Goal: Task Accomplishment & Management: Use online tool/utility

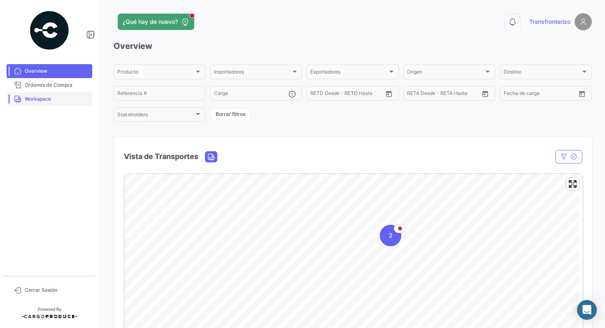
click at [51, 102] on span "Workspace" at bounding box center [57, 98] width 64 height 7
click at [38, 100] on span "Workspace" at bounding box center [57, 98] width 64 height 7
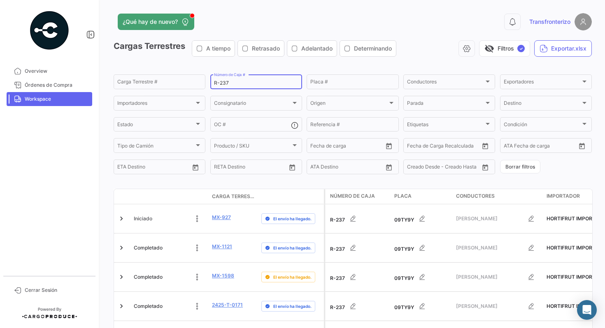
click at [249, 80] on input "R-237" at bounding box center [256, 83] width 84 height 6
click at [234, 83] on input "R-237" at bounding box center [256, 83] width 84 height 6
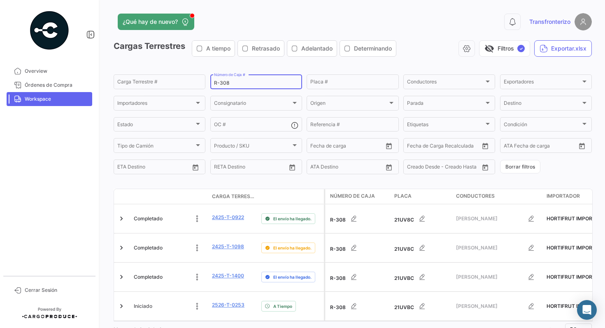
type input "R-308"
click at [289, 64] on app-list-header "Cargas Terrestres A tiempo Retrasado Adelantado Determinando visibility_off Fil…" at bounding box center [353, 107] width 478 height 135
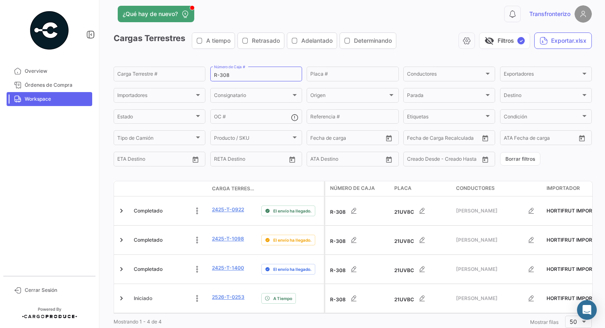
scroll to position [14, 0]
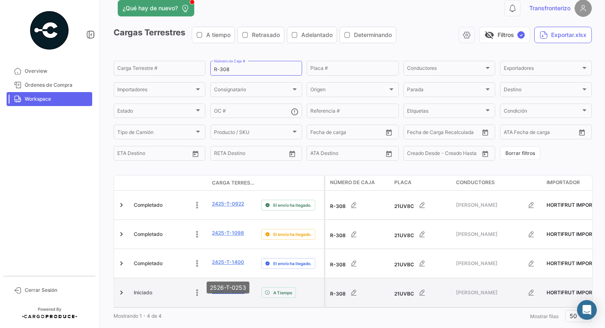
click at [235, 288] on link "2526-T-0253" at bounding box center [228, 291] width 32 height 7
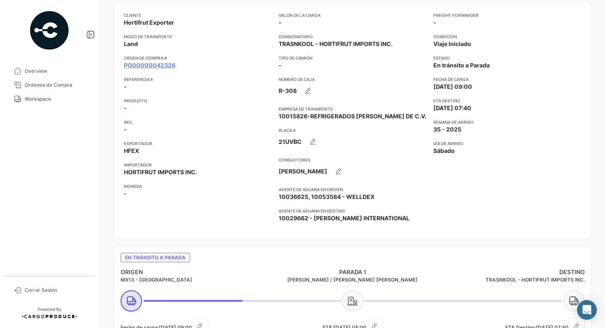
scroll to position [83, 0]
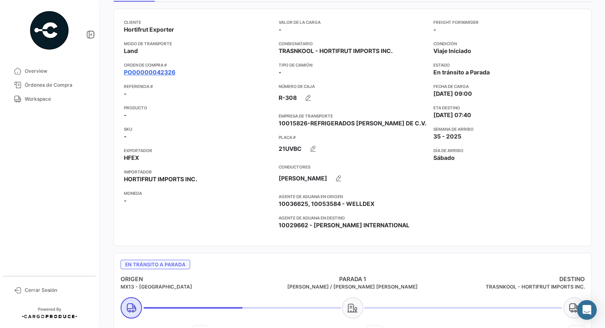
click at [160, 70] on link "PO00000042326" at bounding box center [149, 72] width 51 height 8
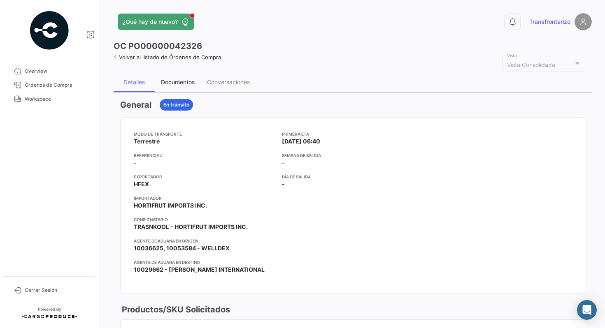
click at [186, 81] on div "Documentos" at bounding box center [178, 82] width 34 height 7
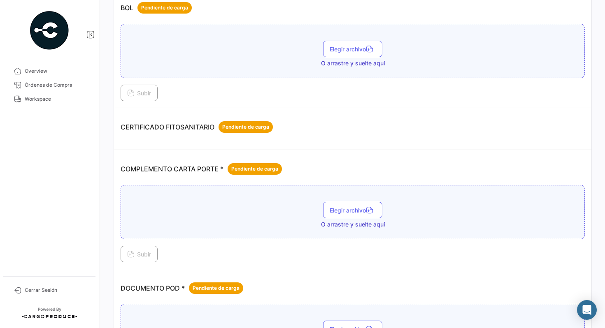
scroll to position [116, 0]
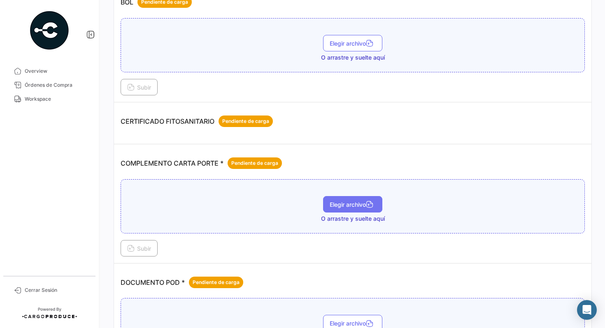
click at [342, 205] on span "Elegir archivo" at bounding box center [352, 204] width 46 height 7
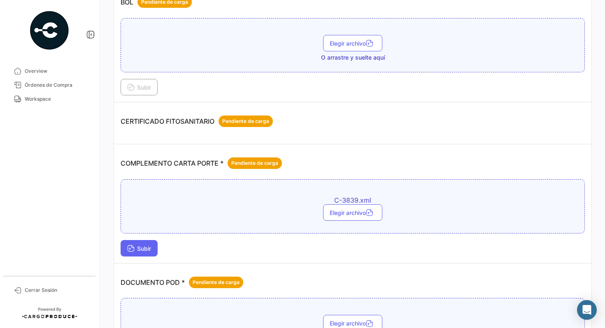
click at [150, 246] on span "Subir" at bounding box center [139, 248] width 24 height 7
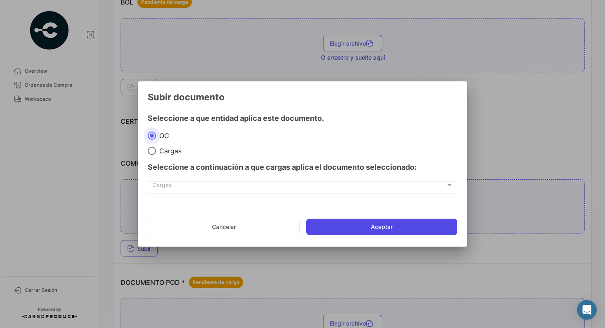
click at [397, 221] on button "Aceptar" at bounding box center [381, 227] width 151 height 16
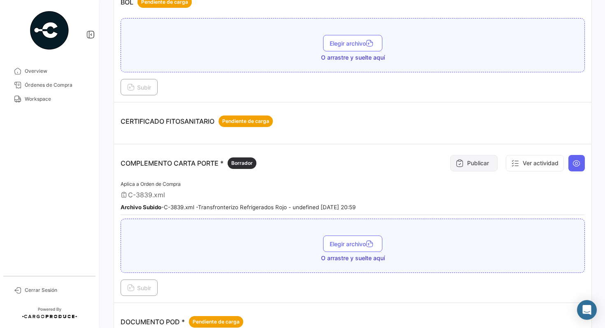
click at [468, 165] on button "Publicar" at bounding box center [473, 163] width 47 height 16
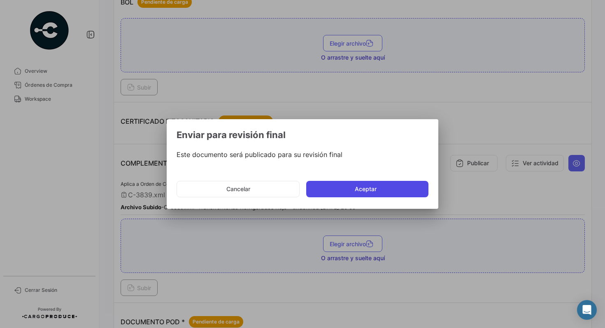
click at [387, 193] on button "Aceptar" at bounding box center [367, 189] width 122 height 16
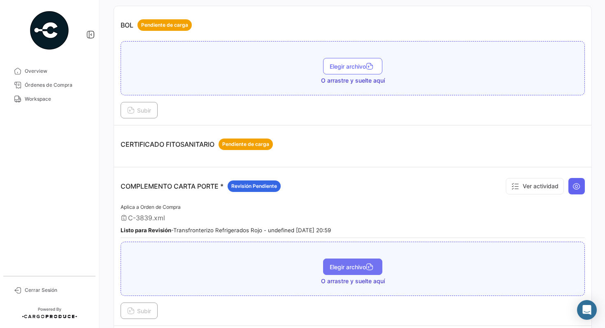
click at [352, 268] on span "Elegir archivo" at bounding box center [352, 267] width 46 height 7
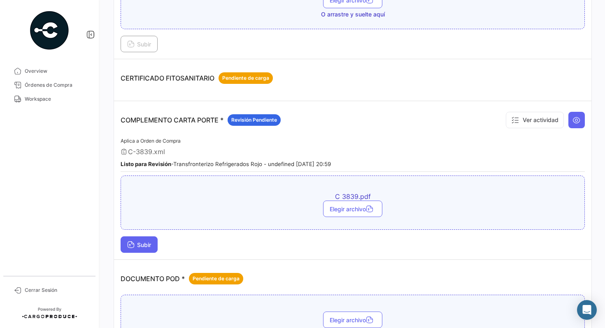
click at [138, 249] on button "Subir" at bounding box center [139, 244] width 37 height 16
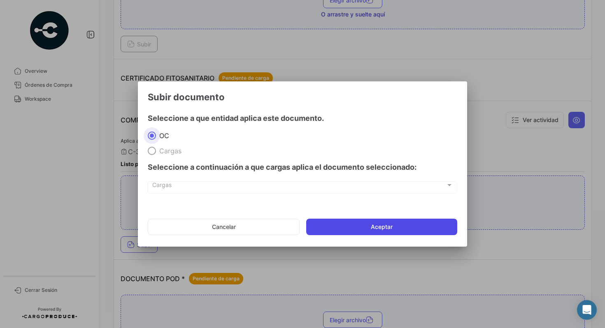
click at [361, 229] on button "Aceptar" at bounding box center [381, 227] width 151 height 16
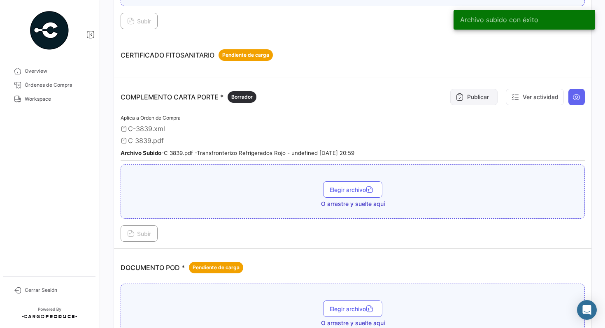
click at [471, 98] on button "Publicar" at bounding box center [473, 97] width 47 height 16
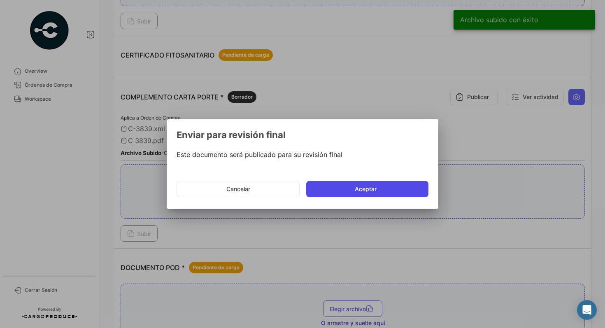
click at [382, 190] on button "Aceptar" at bounding box center [367, 189] width 122 height 16
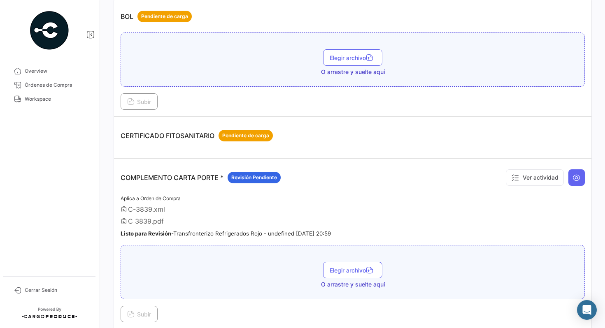
scroll to position [124, 0]
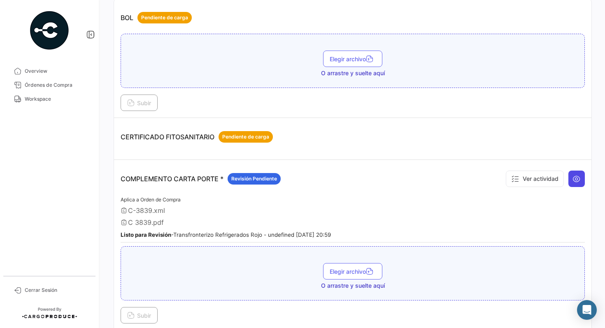
click at [576, 174] on button at bounding box center [576, 179] width 16 height 16
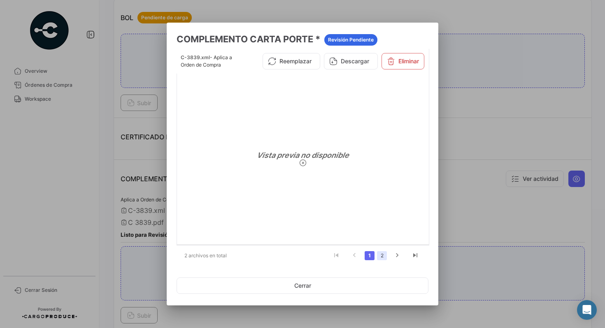
click at [378, 257] on link "2" at bounding box center [382, 255] width 10 height 9
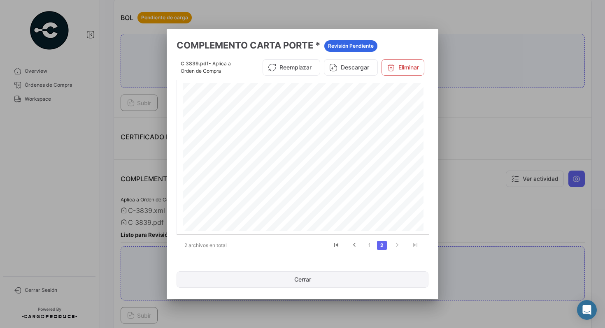
click at [304, 285] on button "Cerrar" at bounding box center [302, 279] width 252 height 16
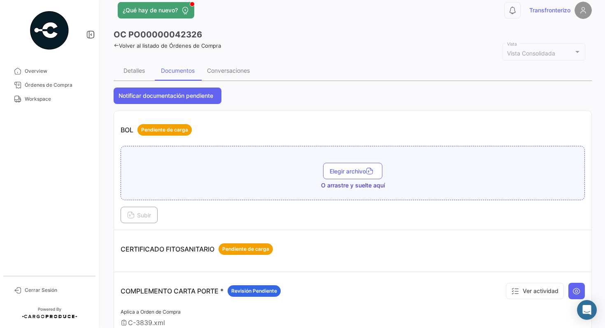
scroll to position [0, 0]
